Goal: Task Accomplishment & Management: Manage account settings

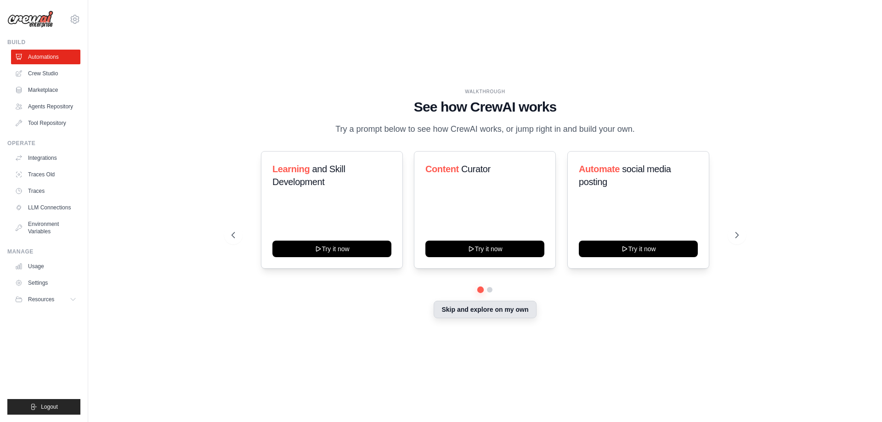
click at [496, 312] on button "Skip and explore on my own" at bounding box center [485, 309] width 102 height 17
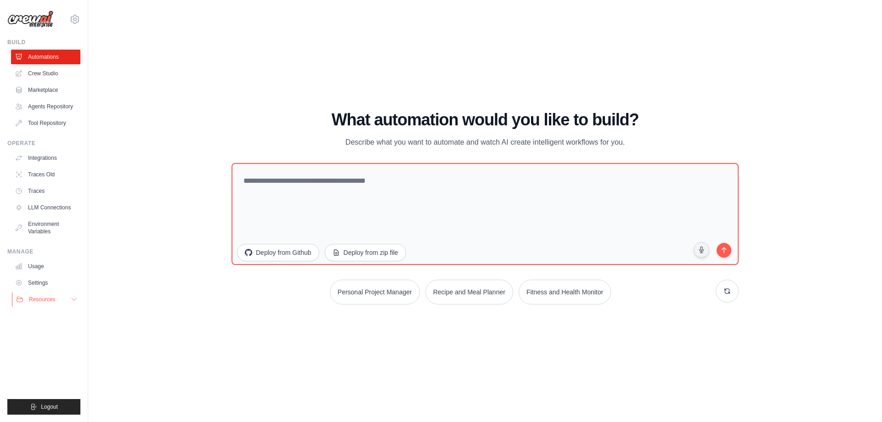
click at [77, 298] on icon at bounding box center [73, 299] width 7 height 7
click at [78, 297] on button "Resources" at bounding box center [46, 299] width 69 height 15
click at [52, 74] on link "Crew Studio" at bounding box center [46, 73] width 69 height 15
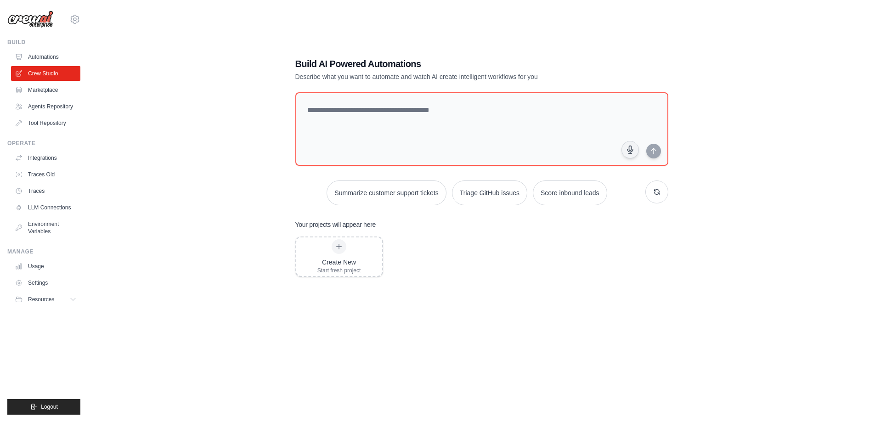
click at [45, 93] on link "Marketplace" at bounding box center [45, 90] width 69 height 15
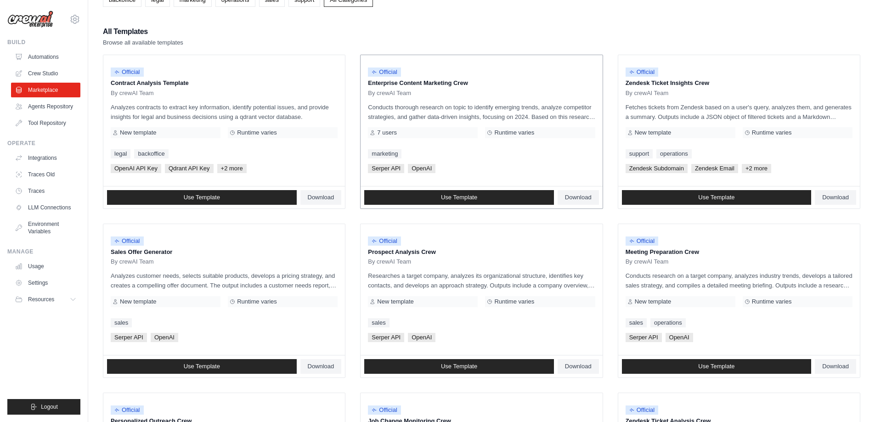
scroll to position [92, 0]
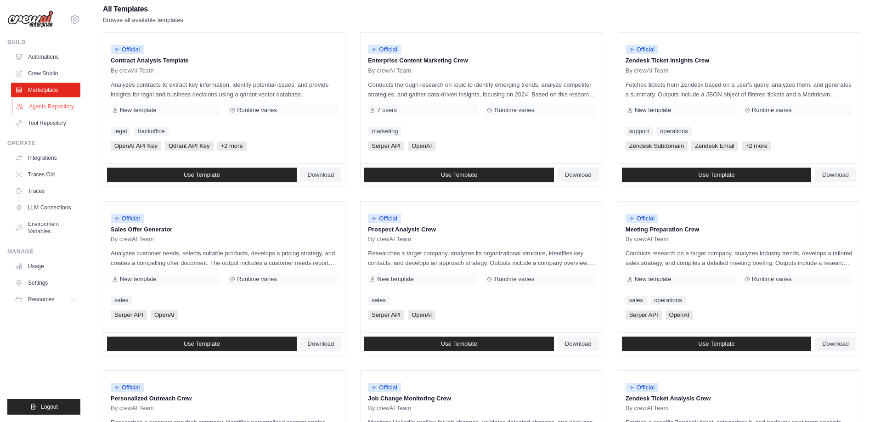
click at [59, 105] on link "Agents Repository" at bounding box center [46, 106] width 69 height 15
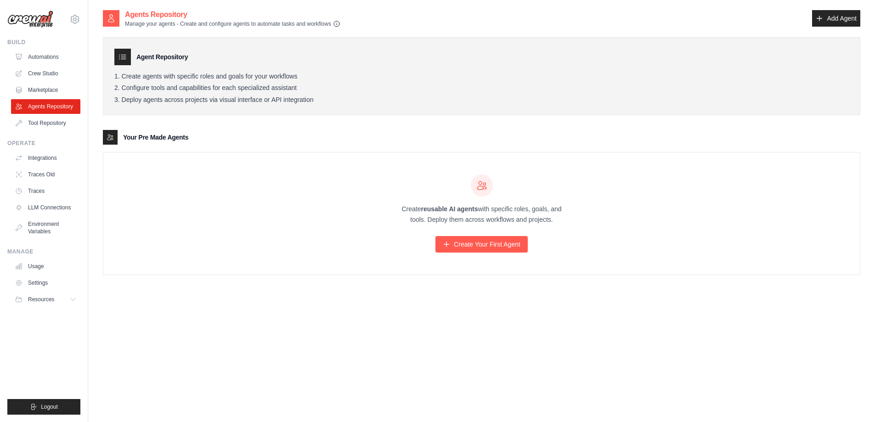
click at [337, 24] on icon "button" at bounding box center [336, 23] width 7 height 7
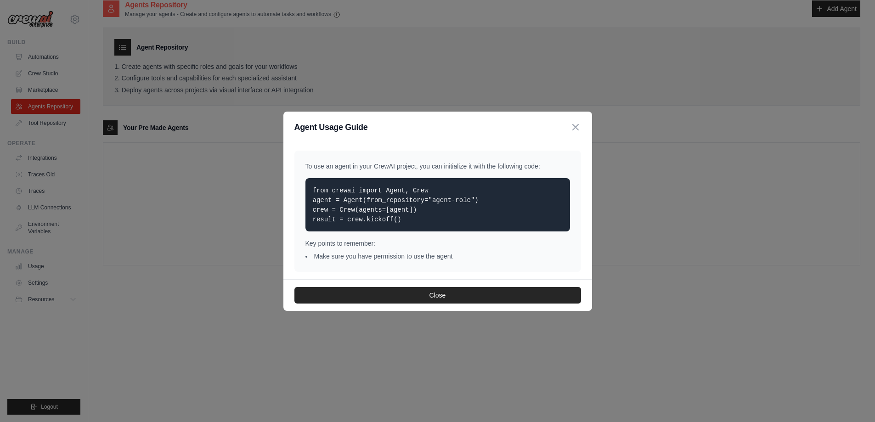
scroll to position [18, 0]
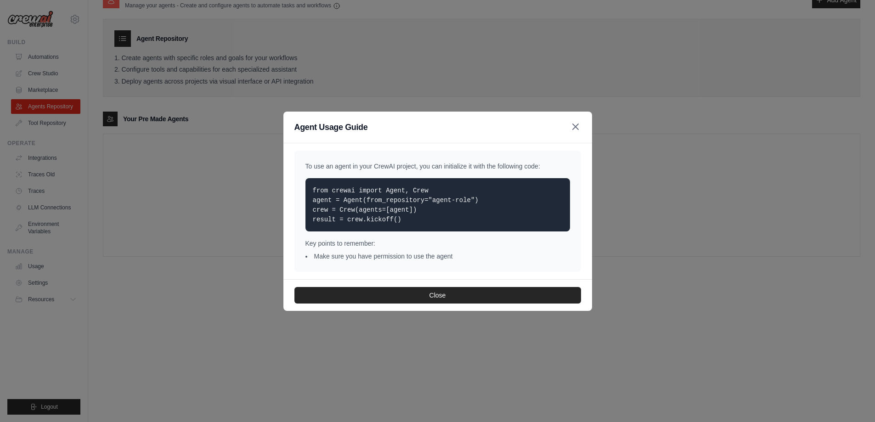
click at [572, 130] on icon "button" at bounding box center [575, 126] width 11 height 11
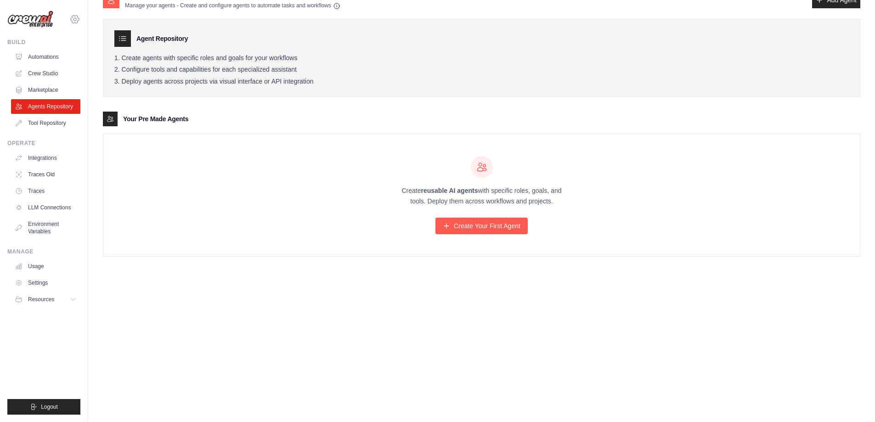
click at [74, 17] on icon at bounding box center [74, 19] width 11 height 11
click at [45, 267] on link "Usage" at bounding box center [46, 266] width 69 height 15
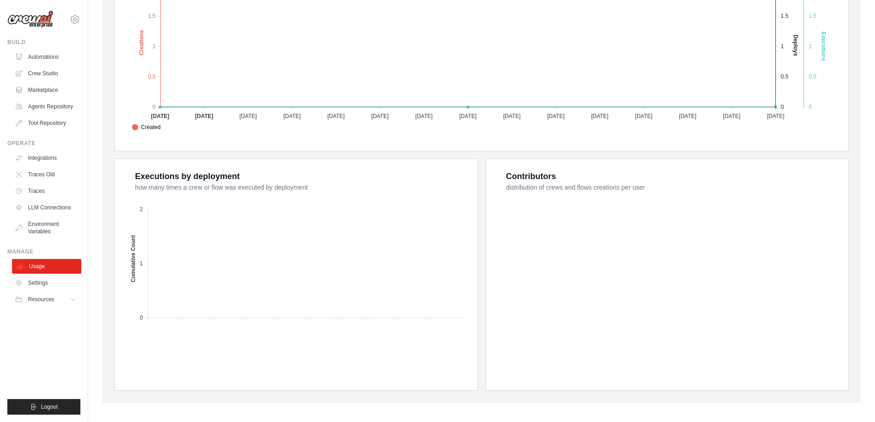
scroll to position [244, 0]
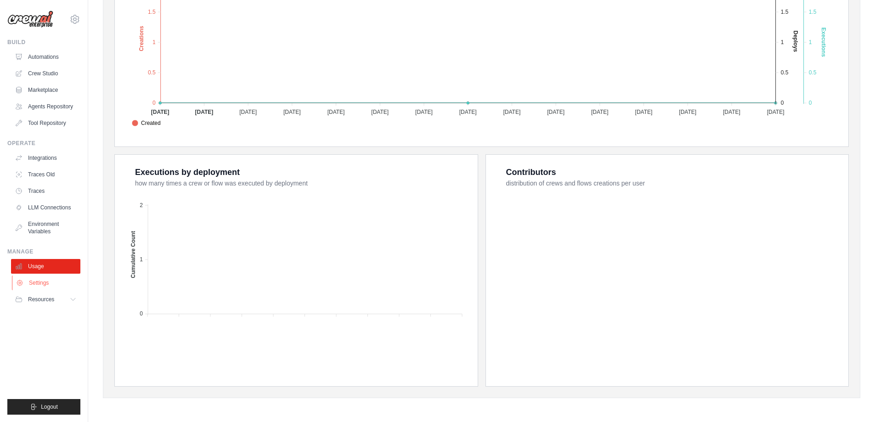
click at [42, 285] on link "Settings" at bounding box center [46, 283] width 69 height 15
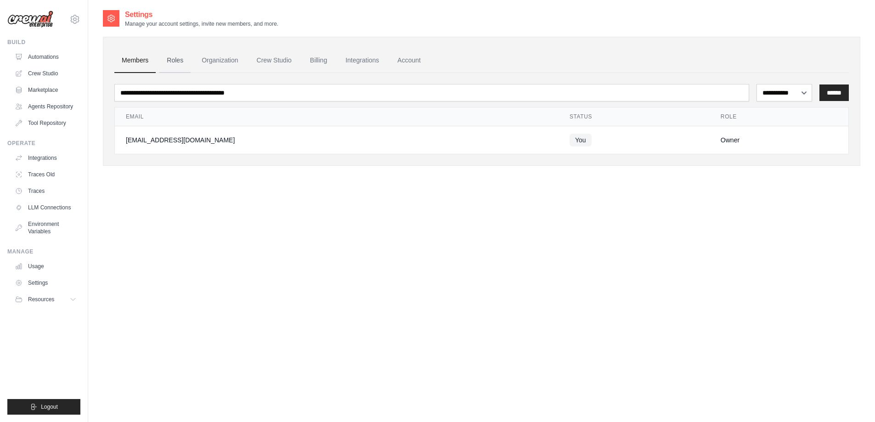
click at [181, 59] on link "Roles" at bounding box center [174, 60] width 31 height 25
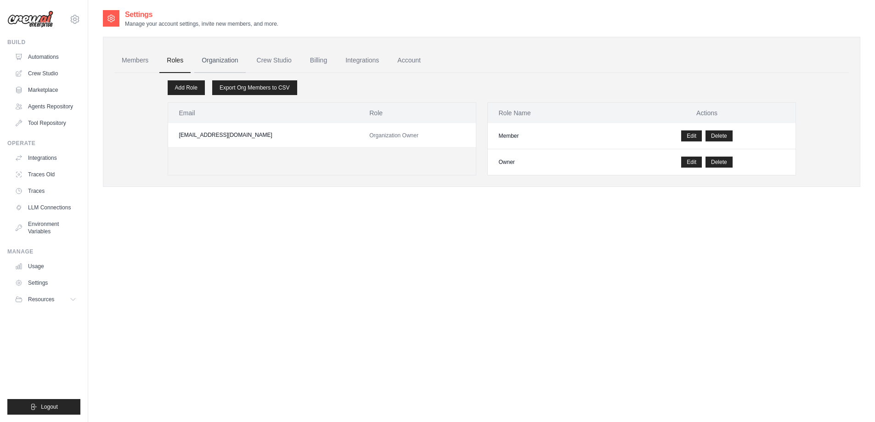
click at [221, 60] on link "Organization" at bounding box center [219, 60] width 51 height 25
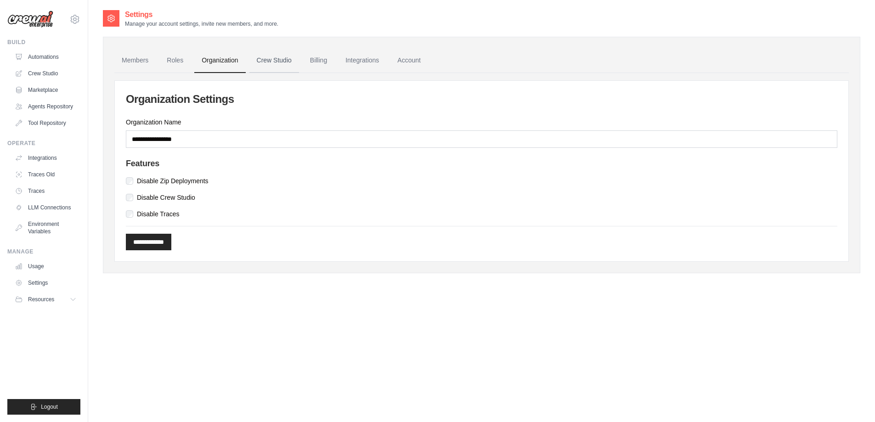
click at [264, 57] on link "Crew Studio" at bounding box center [274, 60] width 50 height 25
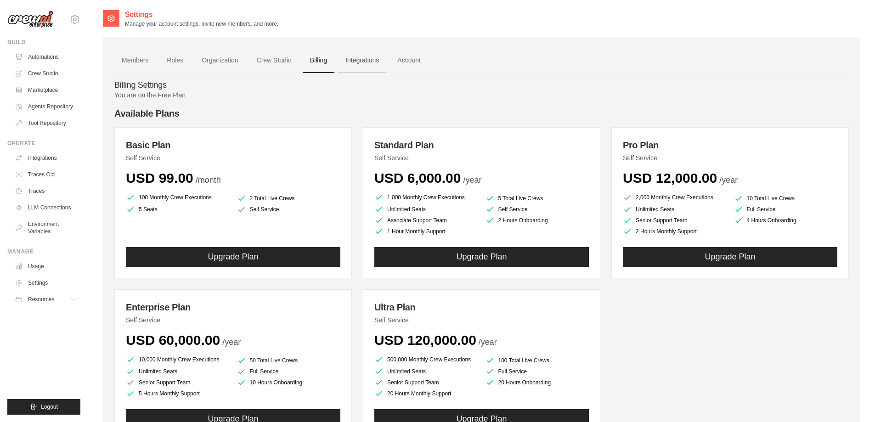
click at [373, 63] on link "Integrations" at bounding box center [362, 60] width 48 height 25
click at [356, 60] on link "Integrations" at bounding box center [362, 60] width 48 height 25
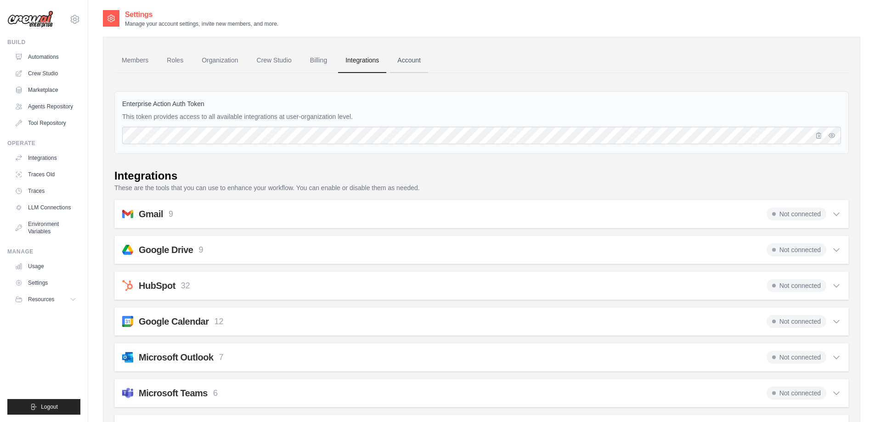
click at [409, 59] on link "Account" at bounding box center [409, 60] width 38 height 25
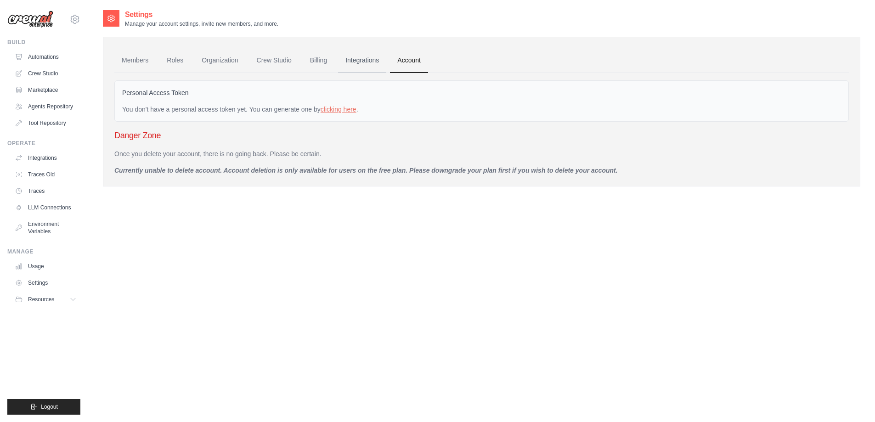
click at [355, 58] on link "Integrations" at bounding box center [362, 60] width 48 height 25
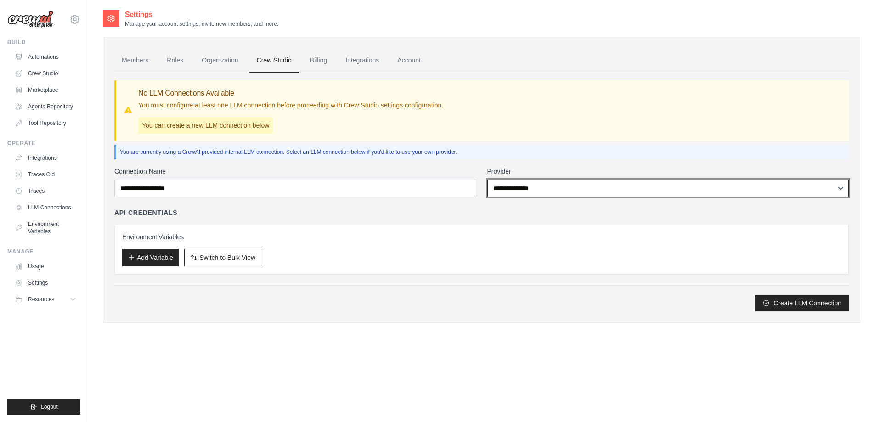
click at [566, 192] on select "**********" at bounding box center [668, 188] width 362 height 17
